Goal: Information Seeking & Learning: Learn about a topic

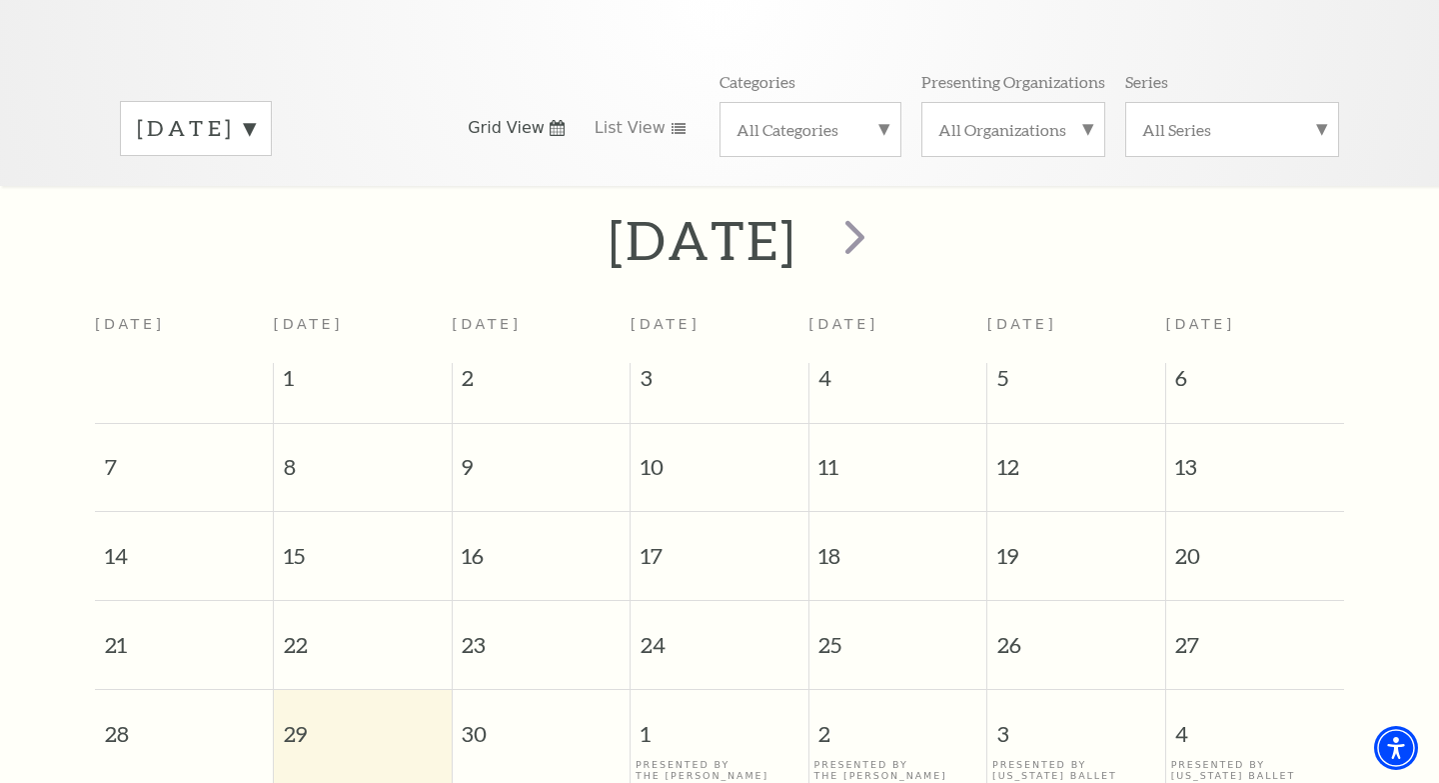
scroll to position [259, 0]
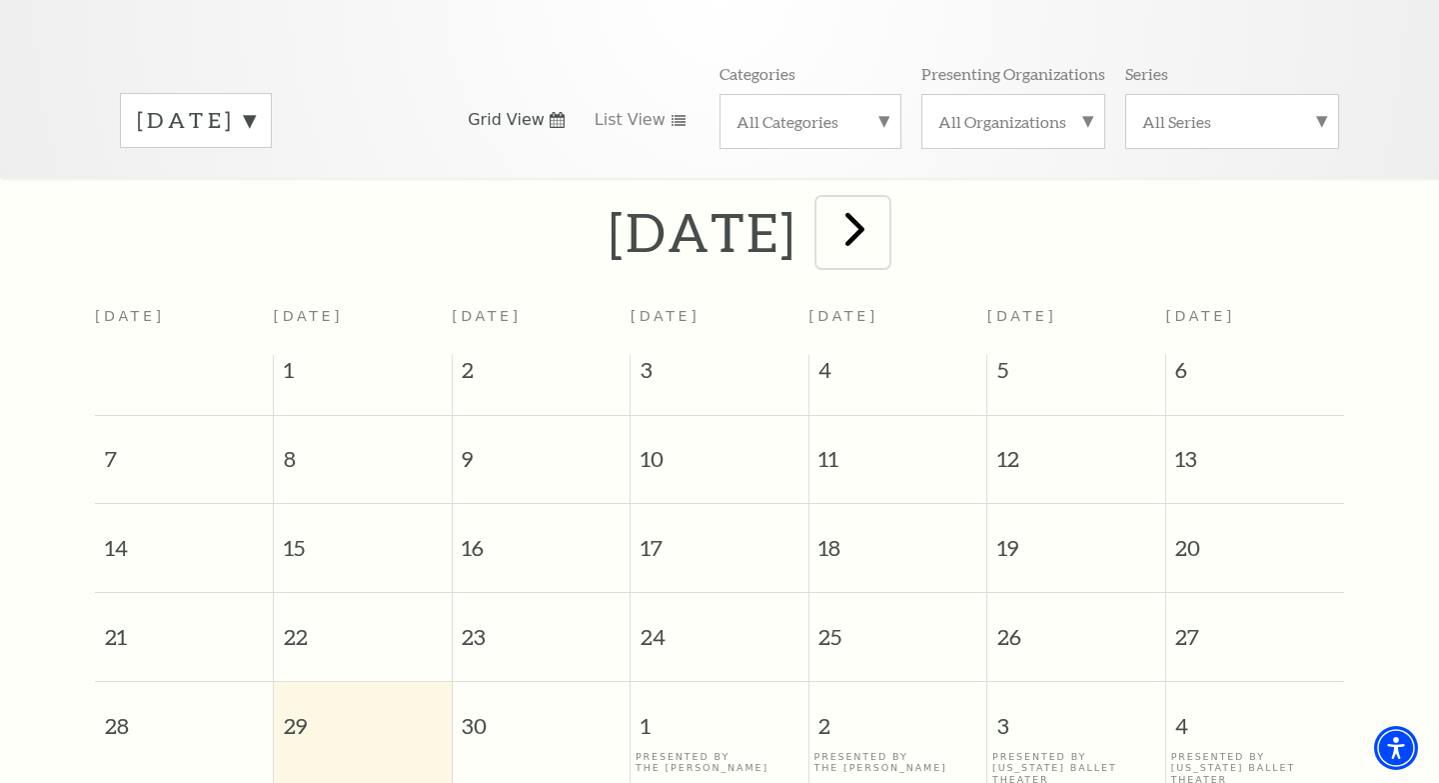
click at [884, 200] on span "next" at bounding box center [855, 228] width 57 height 57
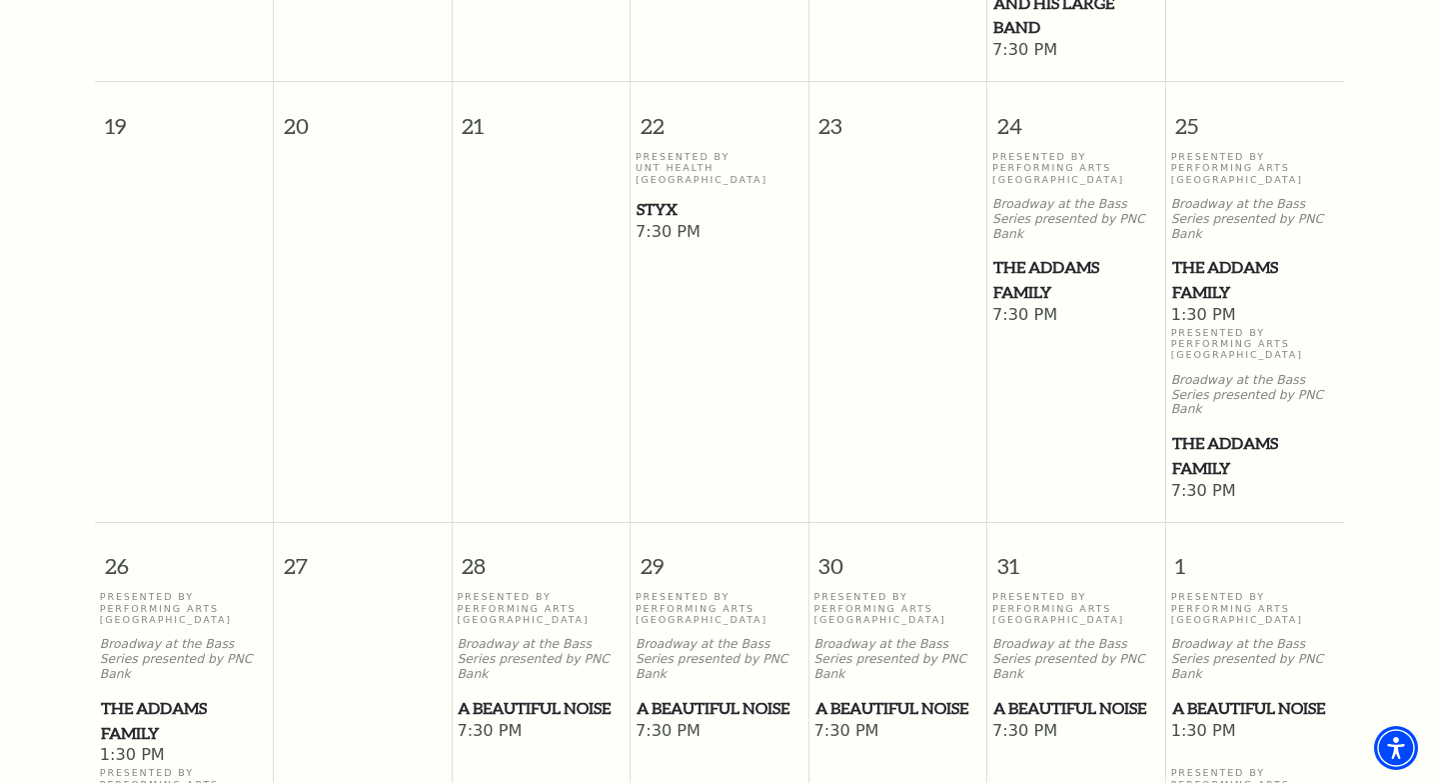
scroll to position [1243, 0]
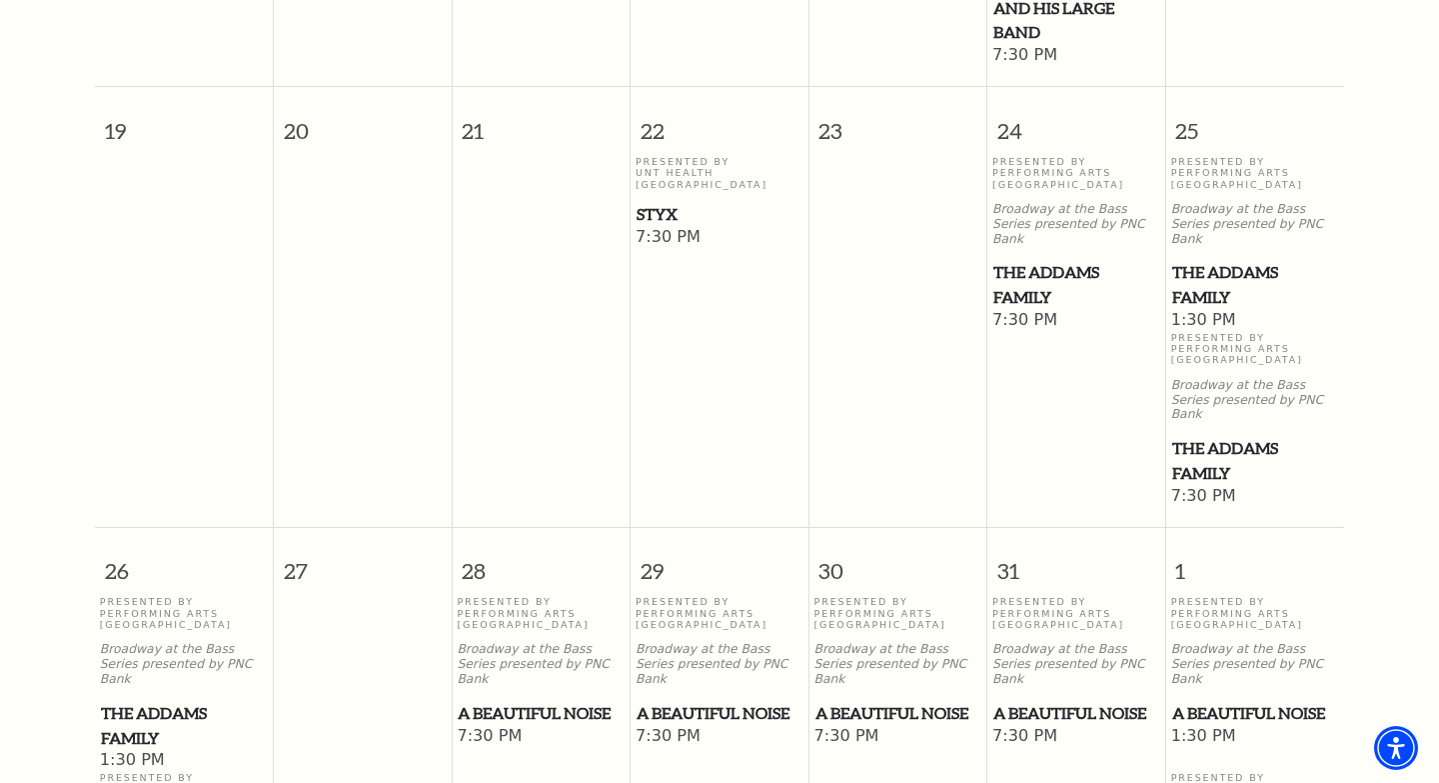
click at [1201, 260] on span "The Addams Family" at bounding box center [1255, 284] width 167 height 49
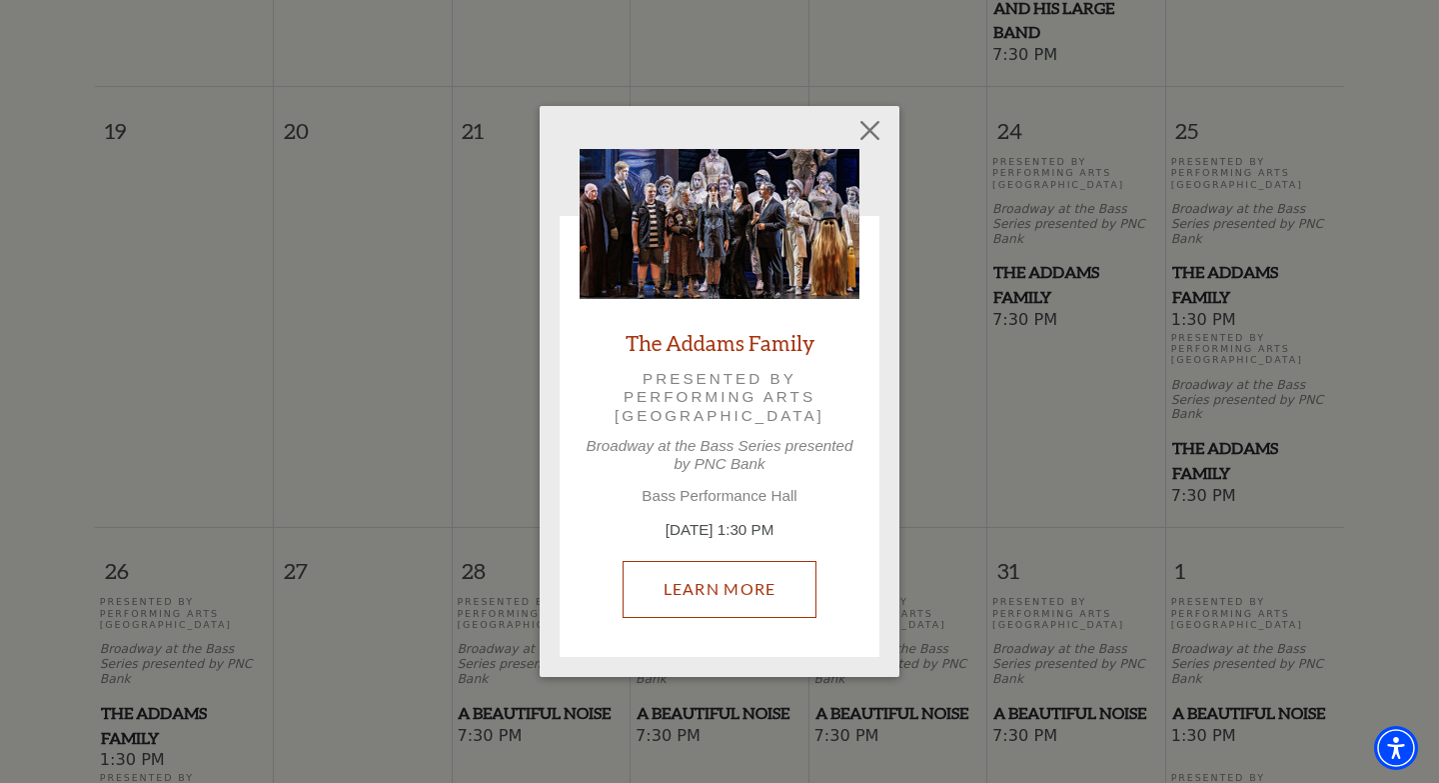
click at [731, 595] on link "Learn More" at bounding box center [720, 589] width 195 height 56
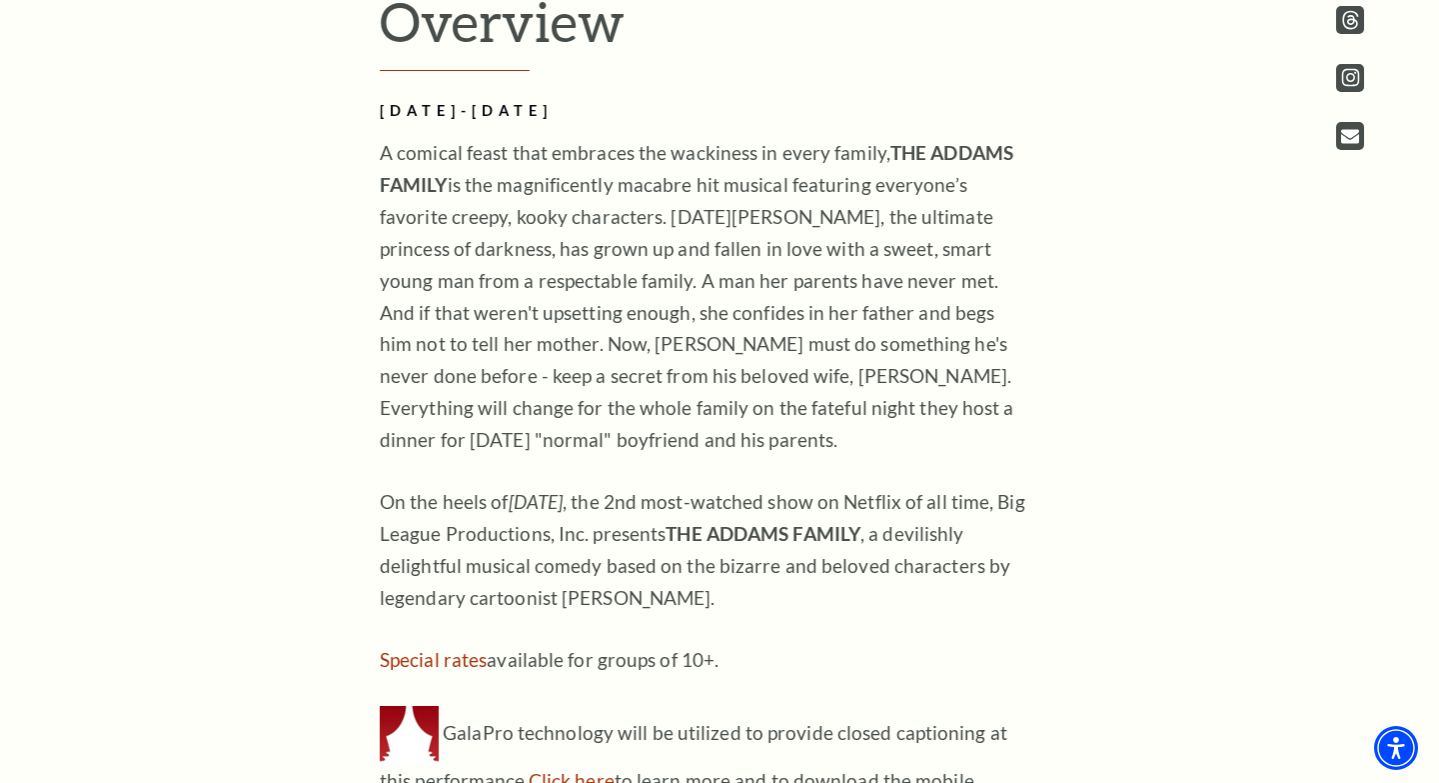
scroll to position [1220, 0]
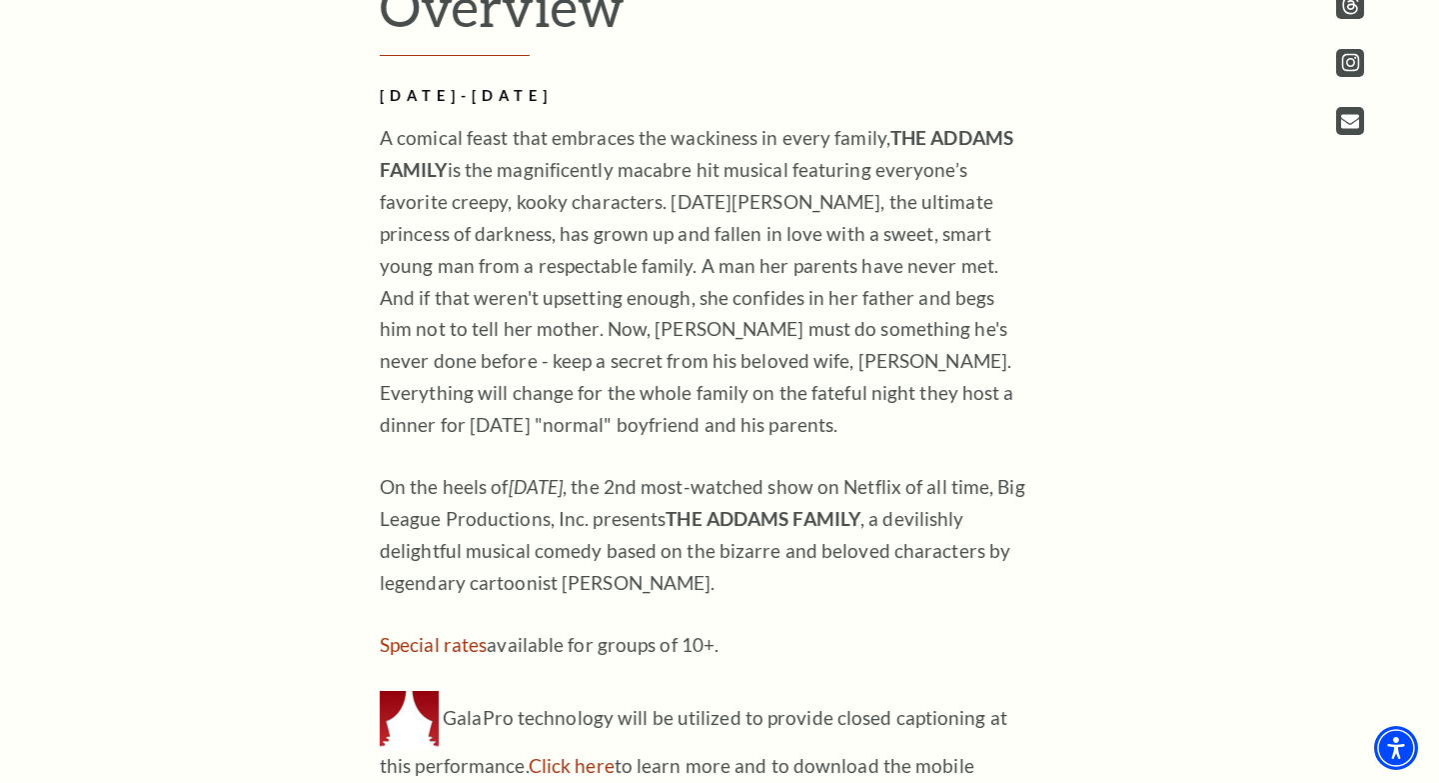
drag, startPoint x: 708, startPoint y: 589, endPoint x: 353, endPoint y: 130, distance: 580.0
copy div "A comical feast that embraces the wackiness in every family, THE ADDAMS FAMILY …"
